Goal: Transaction & Acquisition: Purchase product/service

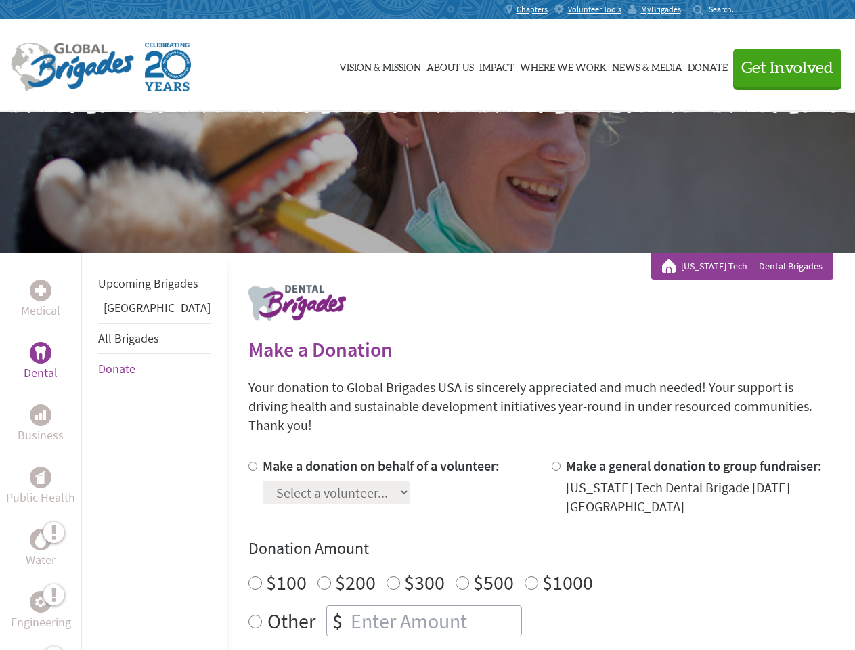
click at [748, 9] on div "Search for:" at bounding box center [720, 9] width 54 height 11
click at [781, 68] on span "Get Involved" at bounding box center [788, 68] width 92 height 16
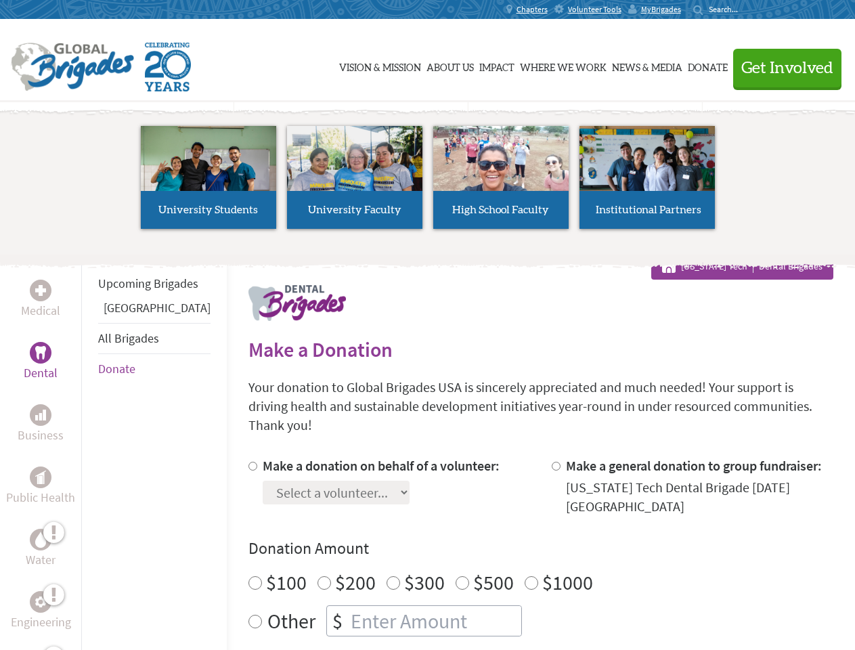
click at [428, 182] on li "High School Faculty" at bounding box center [501, 177] width 146 height 125
click at [89, 451] on div "Upcoming Brigades Panama All Brigades Donate" at bounding box center [154, 578] width 146 height 650
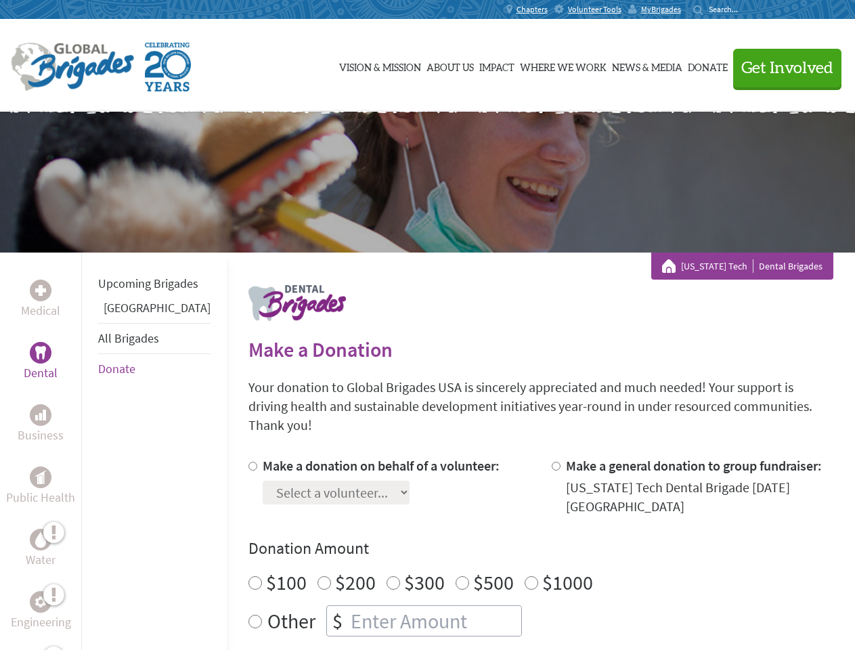
click at [542, 570] on label "$1000" at bounding box center [567, 583] width 51 height 26
click at [525, 576] on input "$1000" at bounding box center [532, 583] width 14 height 14
radio input "true"
click at [249, 462] on input "Make a donation on behalf of a volunteer:" at bounding box center [253, 466] width 9 height 9
radio input "true"
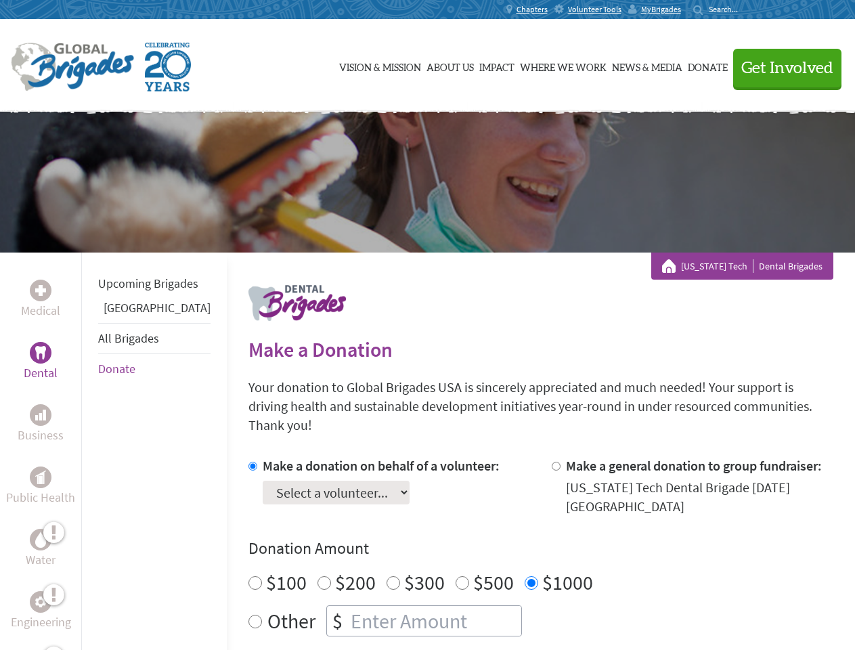
click at [552, 462] on input "Make a general donation to group fundraiser:" at bounding box center [556, 466] width 9 height 9
radio input "true"
